Goal: Information Seeking & Learning: Find contact information

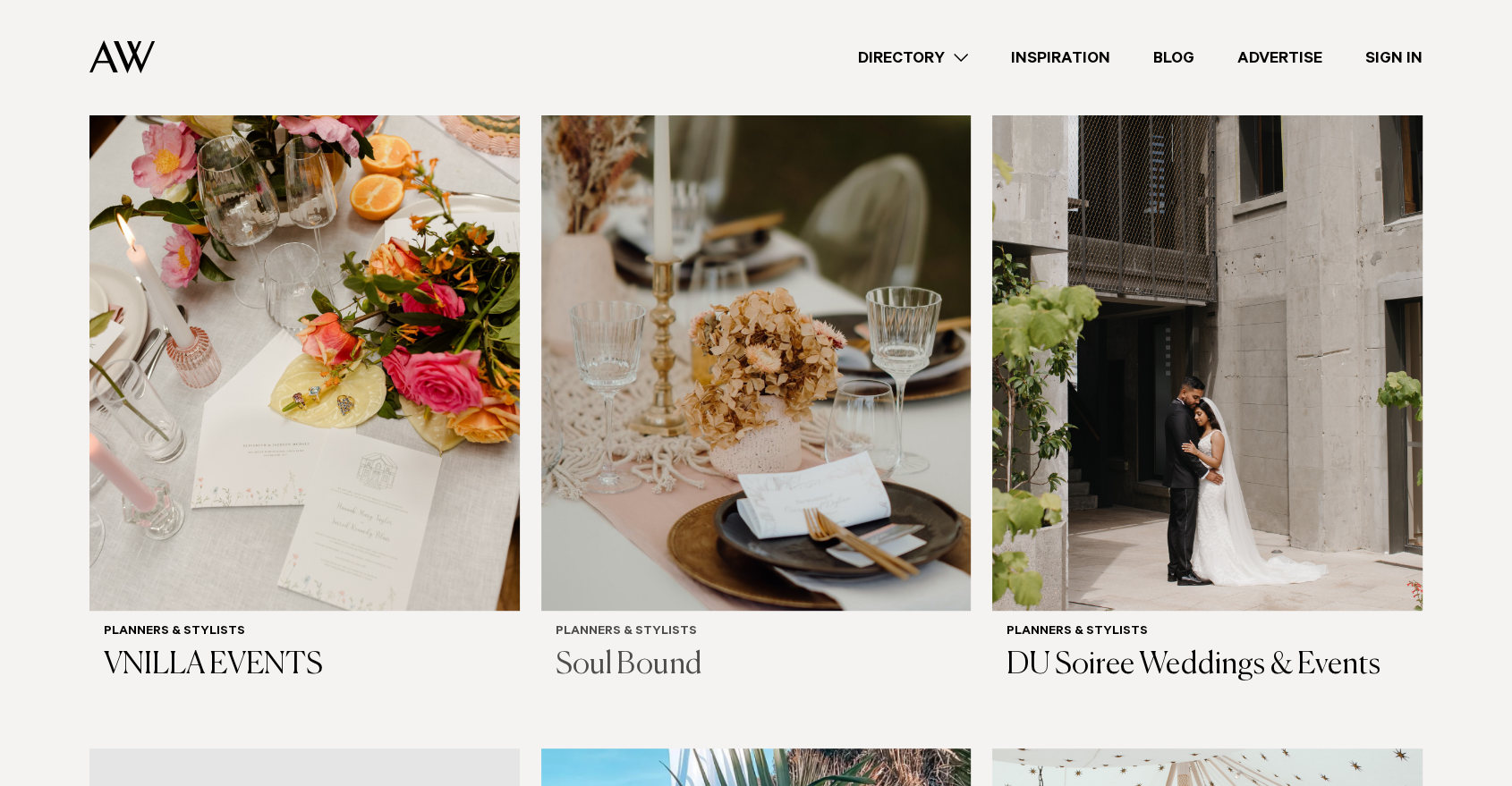
scroll to position [716, 0]
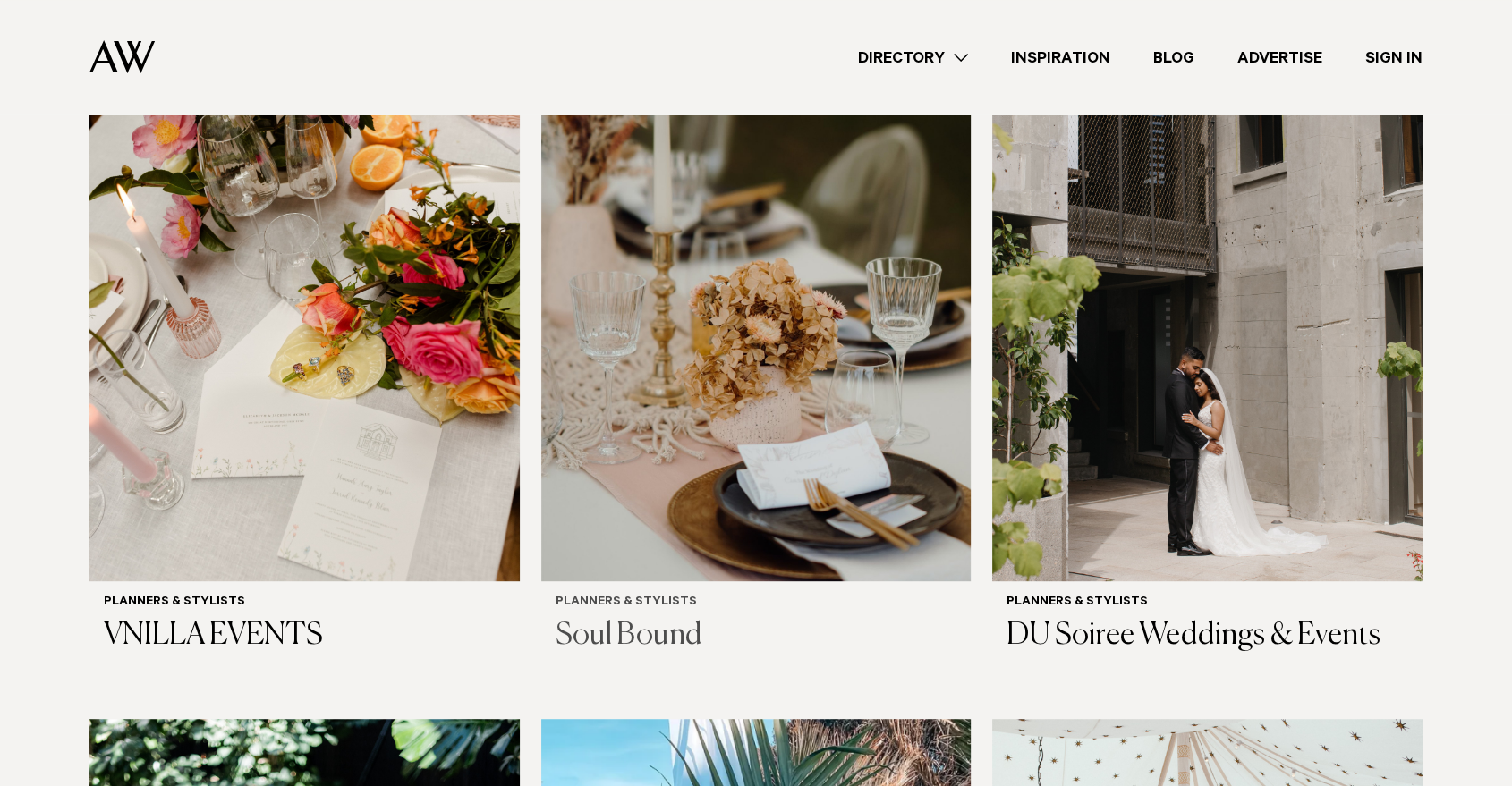
click at [677, 413] on img at bounding box center [756, 293] width 430 height 576
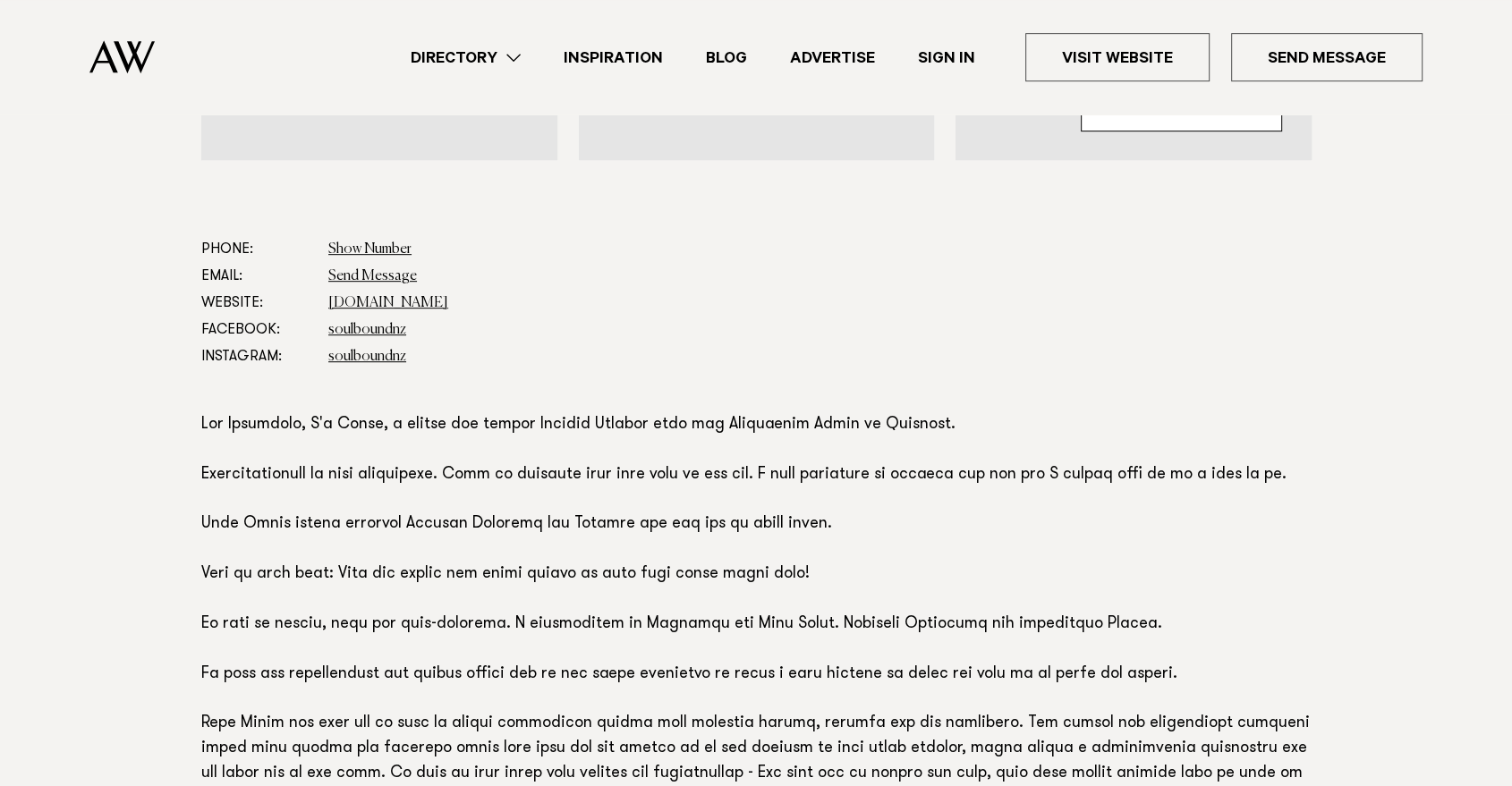
scroll to position [899, 0]
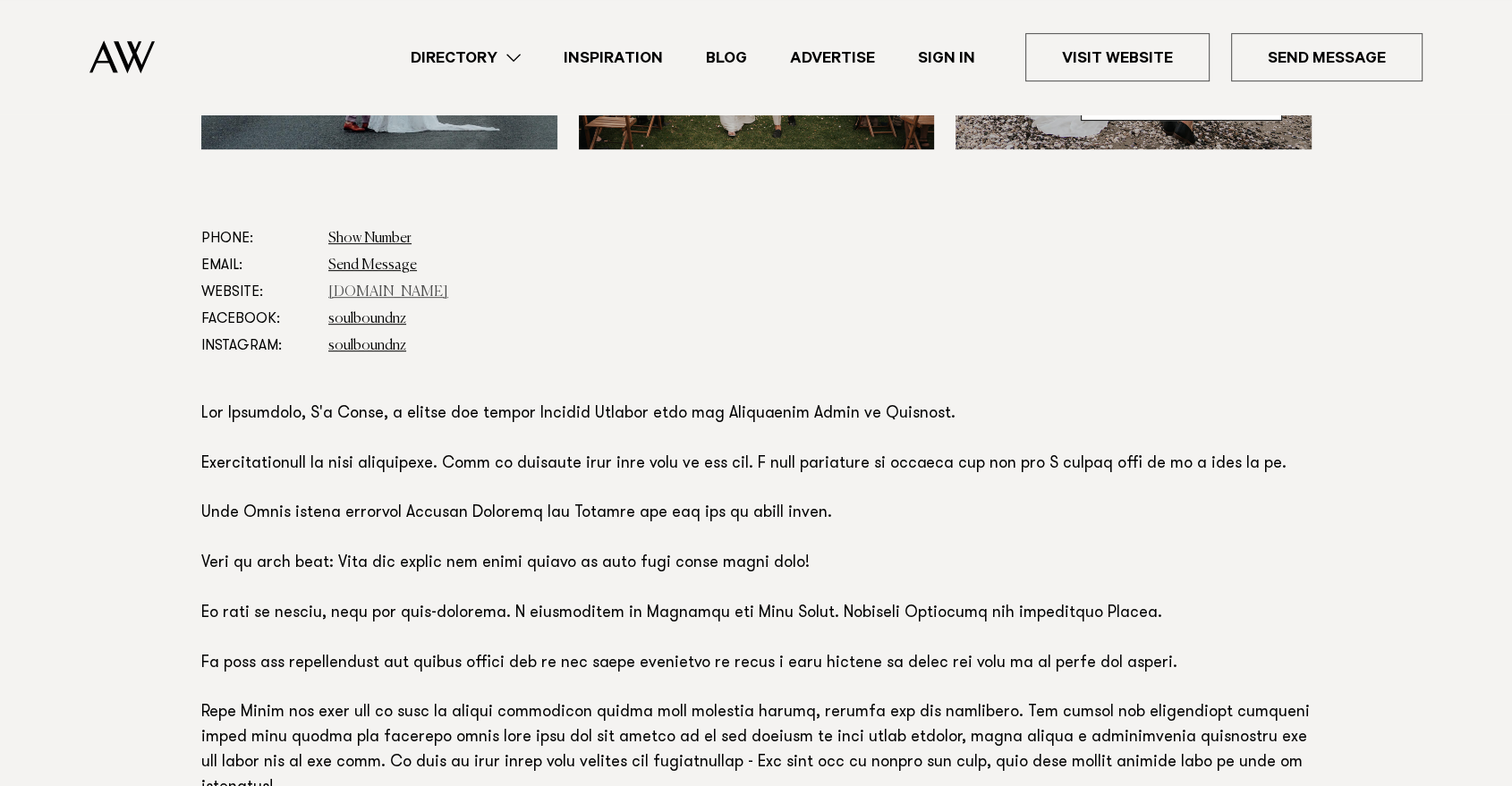
click at [416, 290] on link "[DOMAIN_NAME]" at bounding box center [388, 291] width 120 height 14
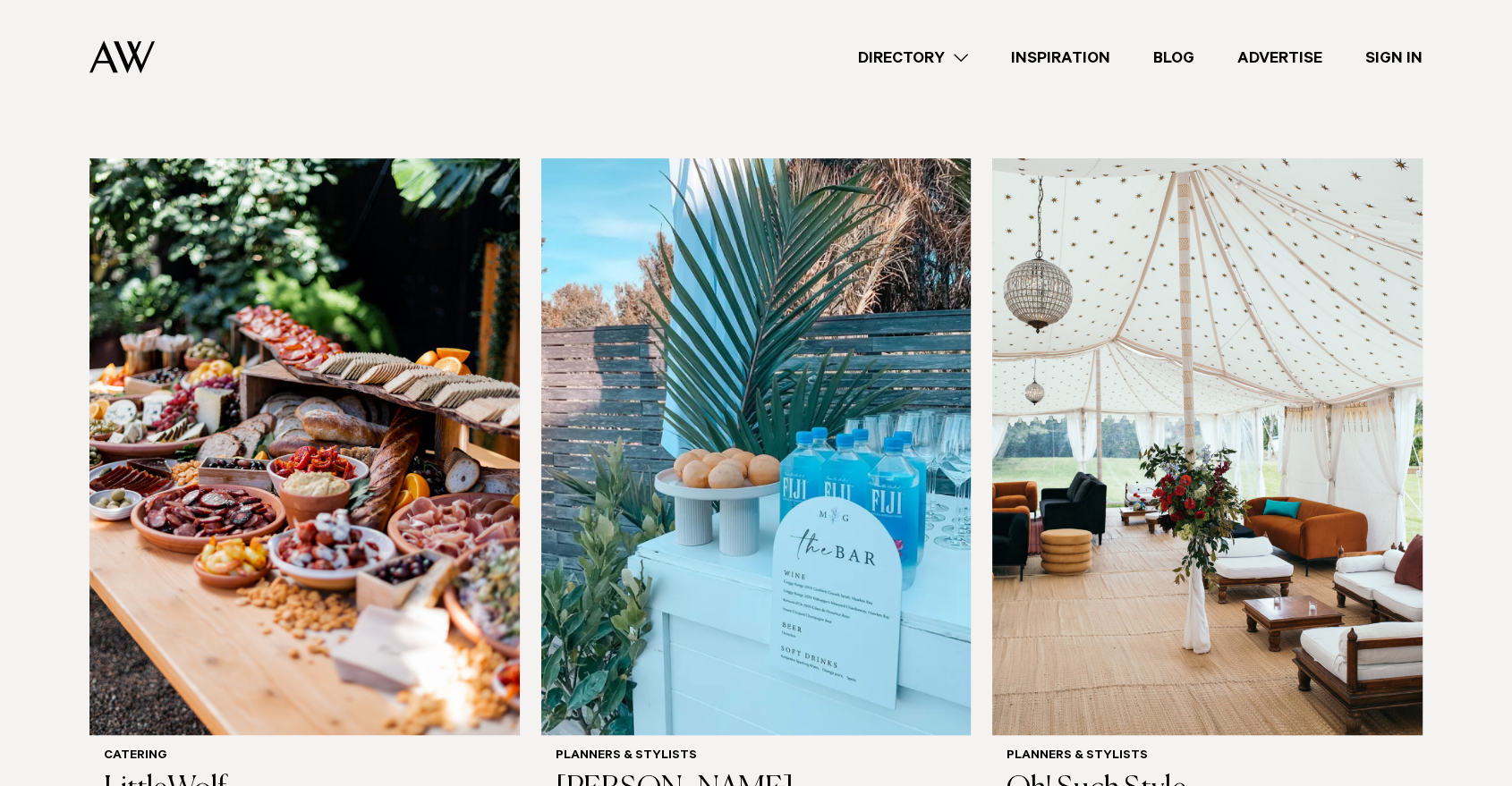
scroll to position [1276, 0]
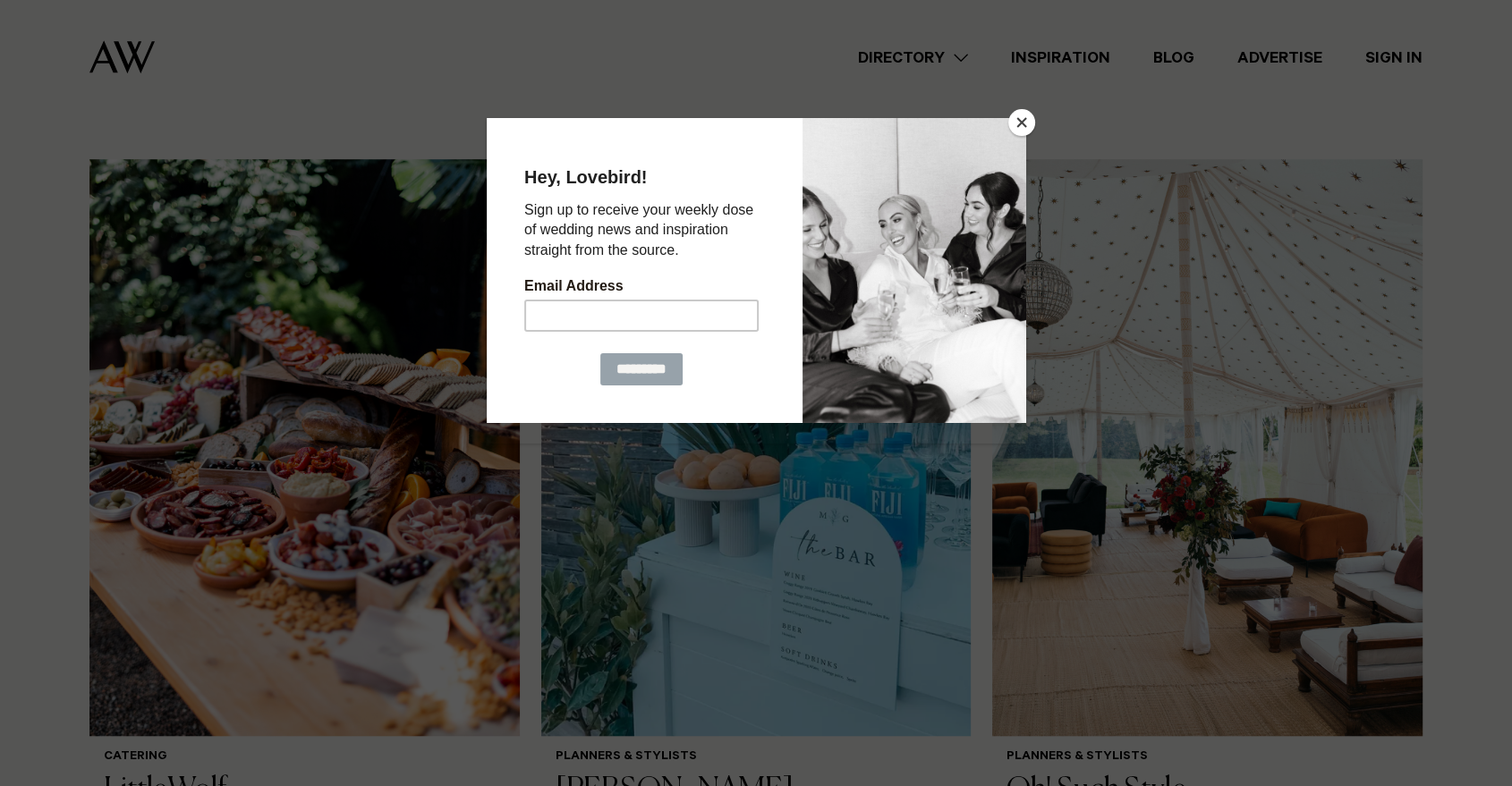
click at [1016, 119] on button "Close" at bounding box center [1021, 122] width 27 height 27
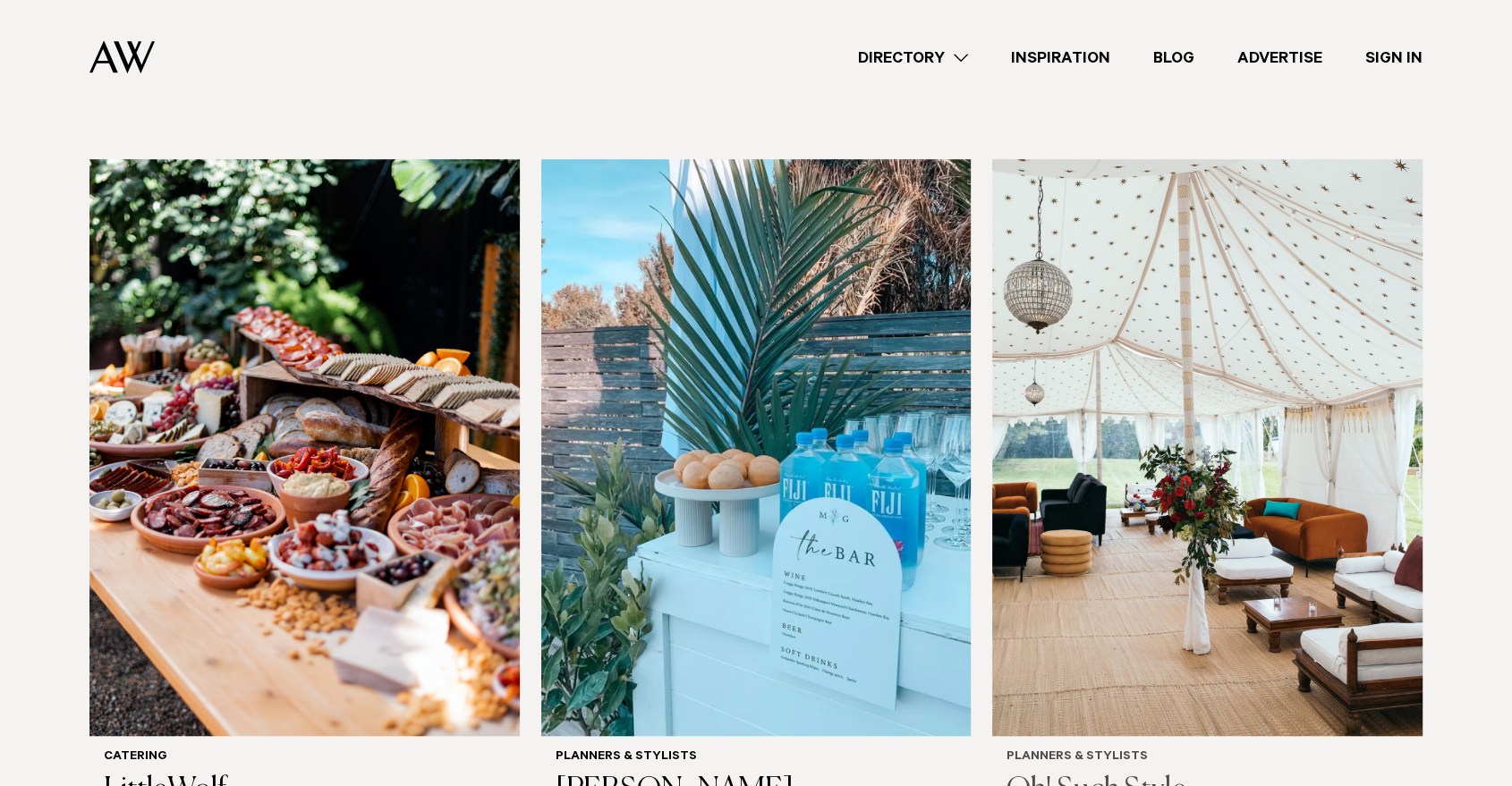
click at [1227, 335] on img at bounding box center [1207, 447] width 430 height 576
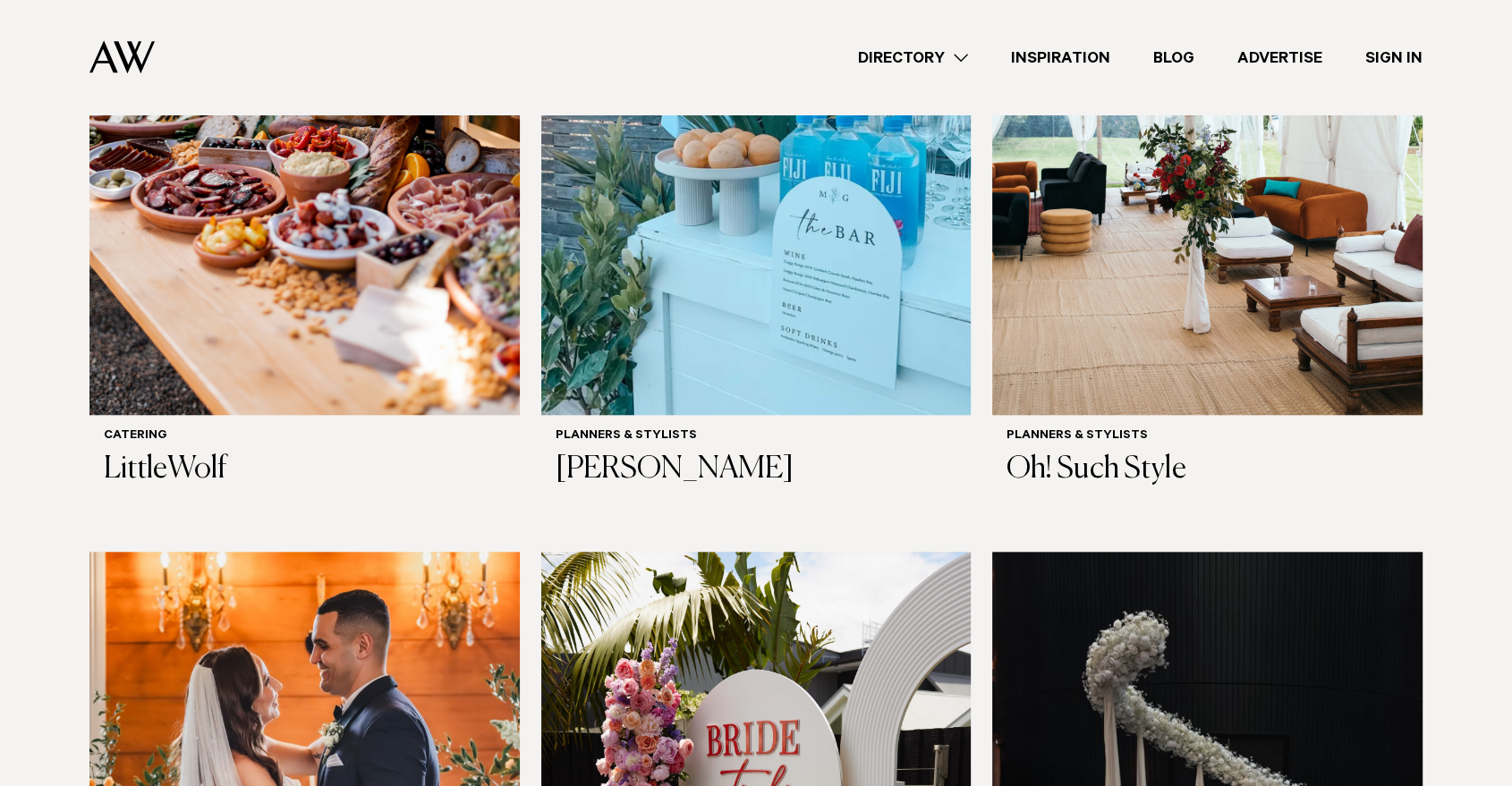
scroll to position [1552, 0]
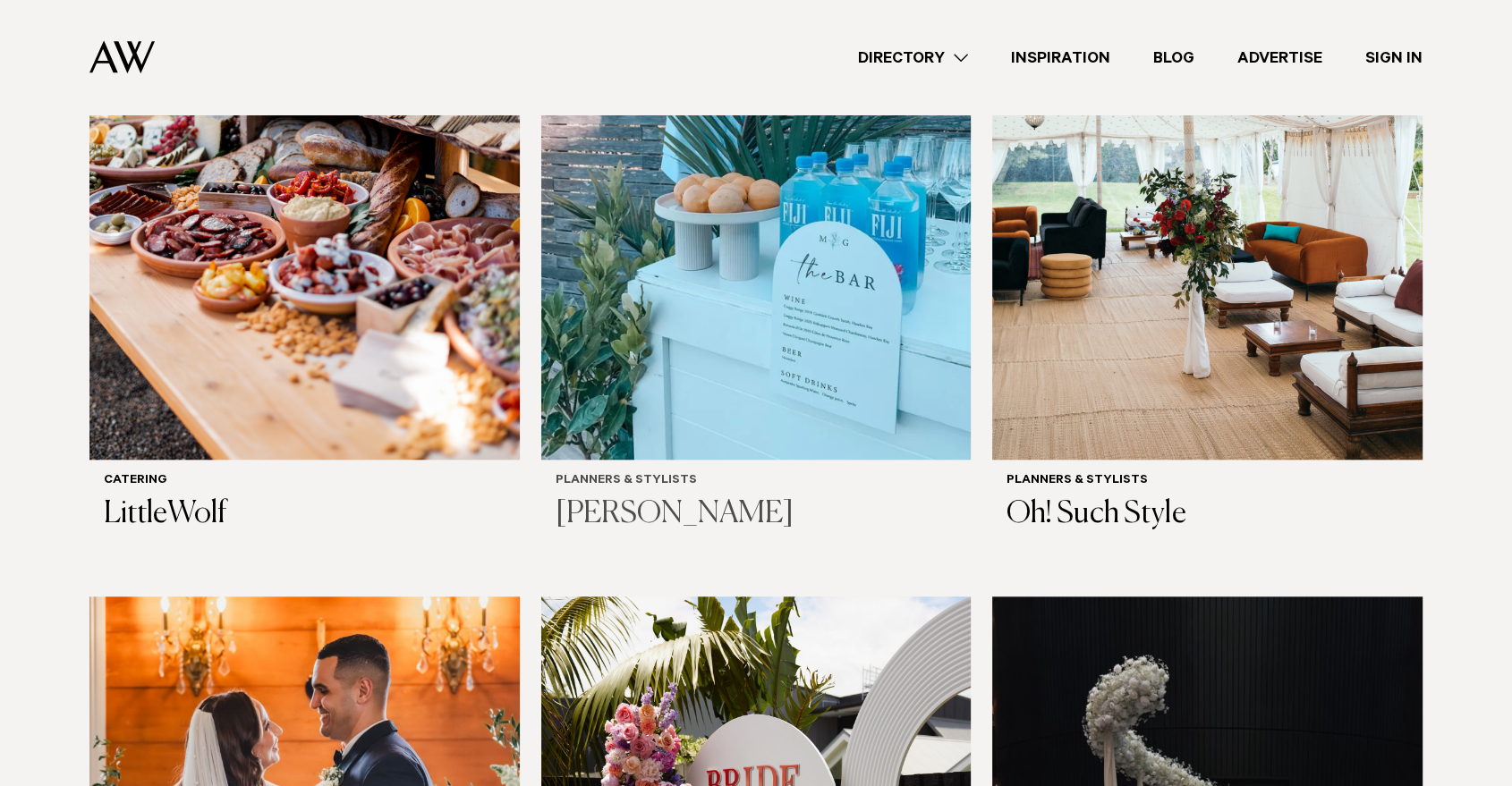
click at [729, 325] on img at bounding box center [756, 170] width 430 height 576
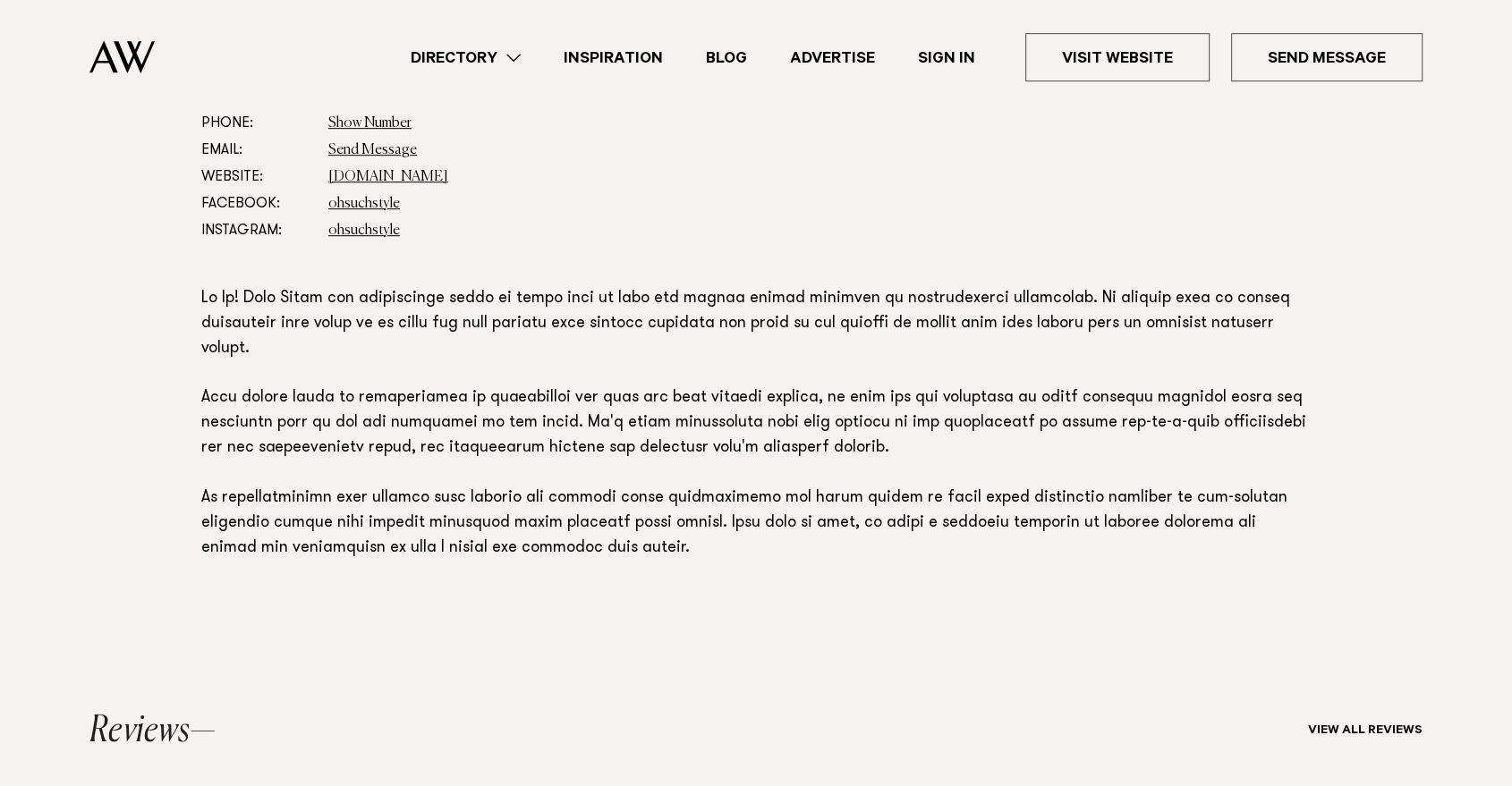
scroll to position [1018, 0]
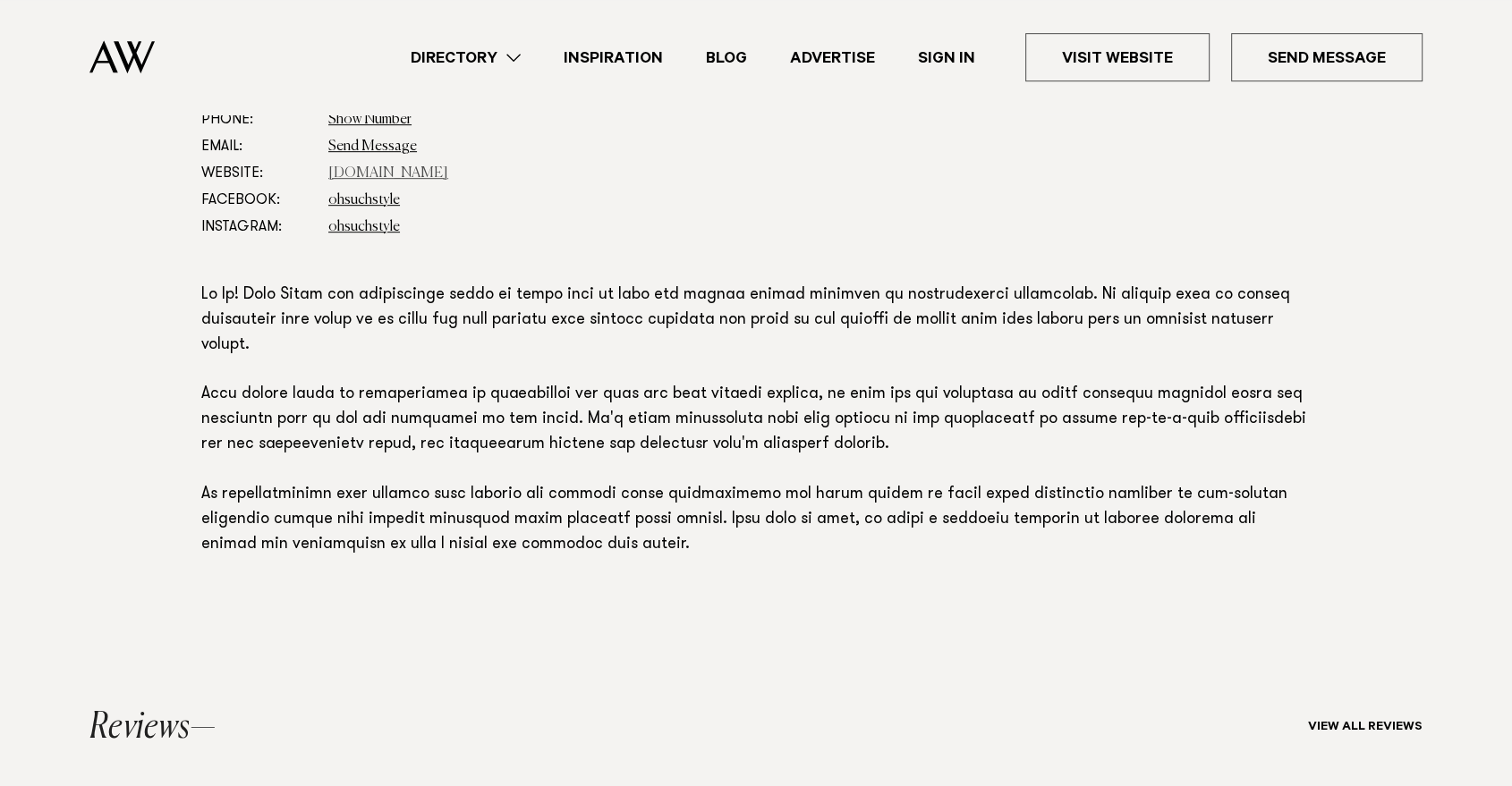
click at [416, 169] on link "www.ohsuchstyle.co.nz" at bounding box center [388, 173] width 120 height 14
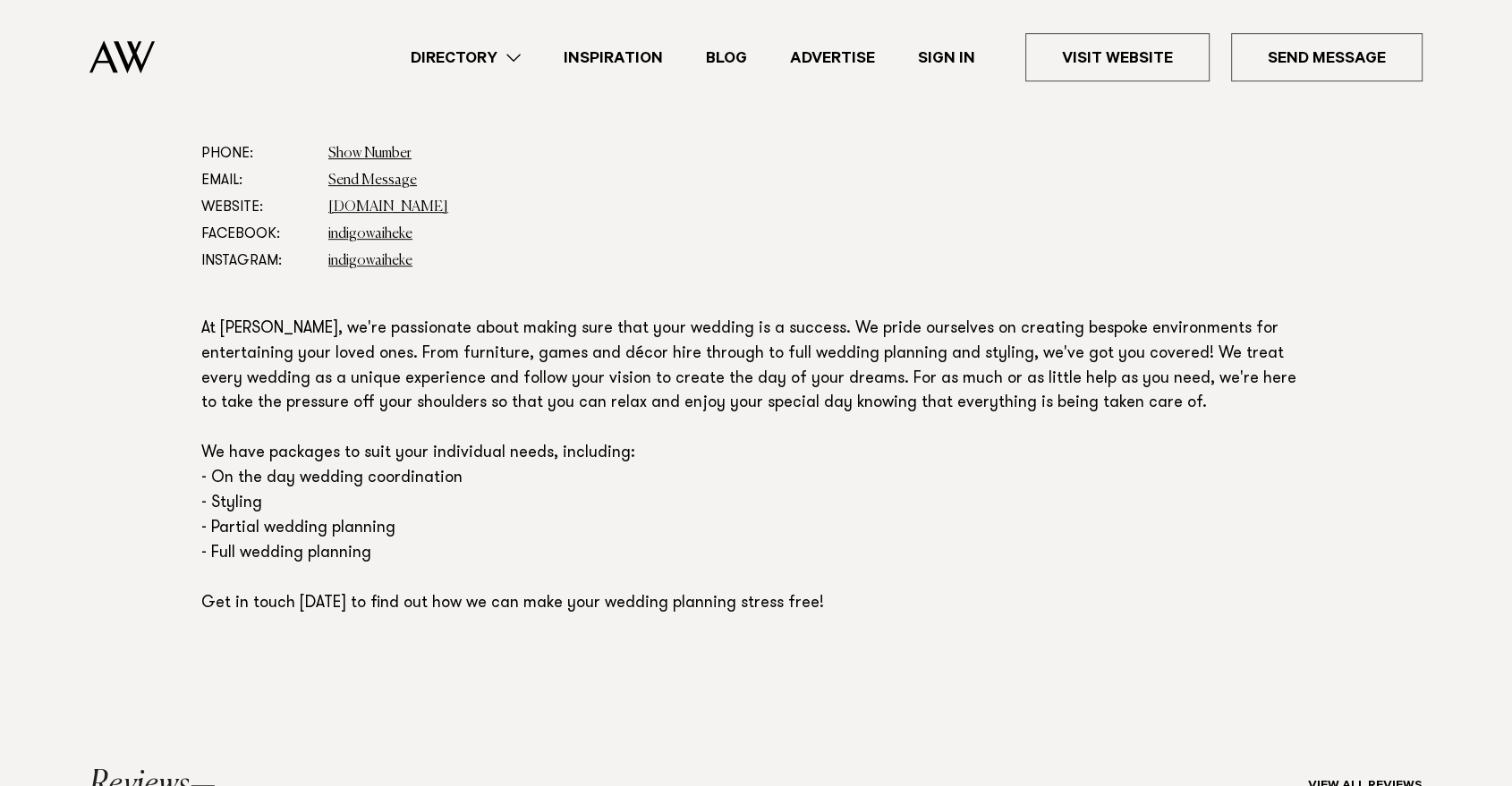
scroll to position [890, 0]
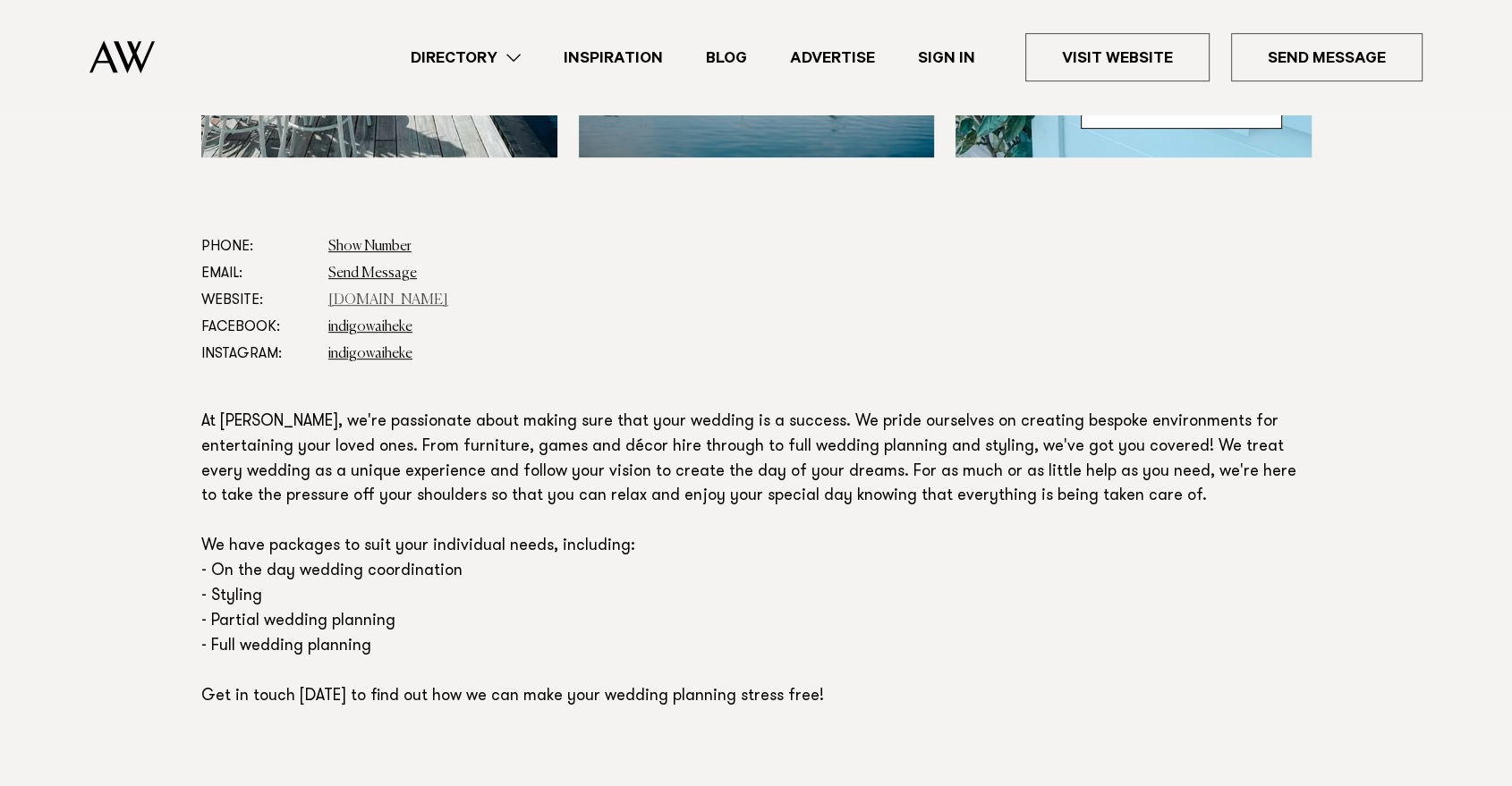
click at [411, 302] on link "[DOMAIN_NAME]" at bounding box center [388, 300] width 120 height 14
